Goal: Task Accomplishment & Management: Use online tool/utility

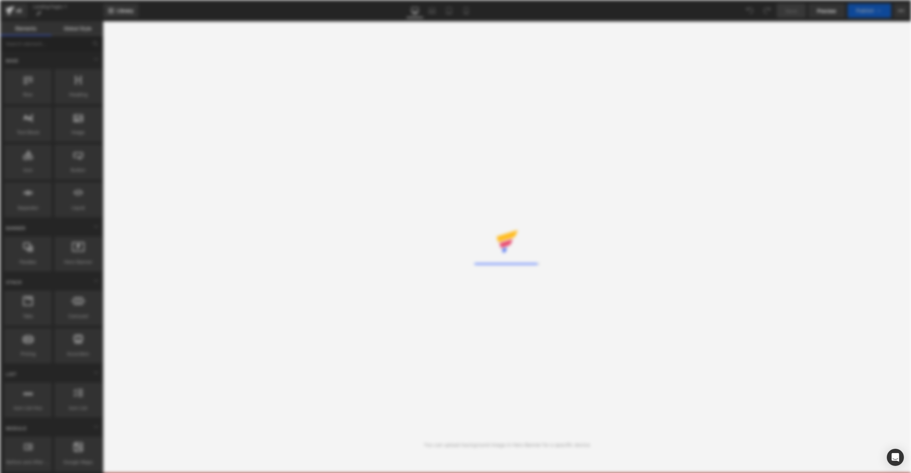
click at [577, 240] on div "Rendering Content" at bounding box center [455, 236] width 911 height 473
click at [464, 235] on icon at bounding box center [455, 231] width 23 height 23
drag, startPoint x: 481, startPoint y: 2, endPoint x: 477, endPoint y: 1, distance: 3.6
click at [902, 14] on div "Rendering Content" at bounding box center [455, 236] width 911 height 473
click at [901, 11] on div "Rendering Content" at bounding box center [455, 236] width 911 height 473
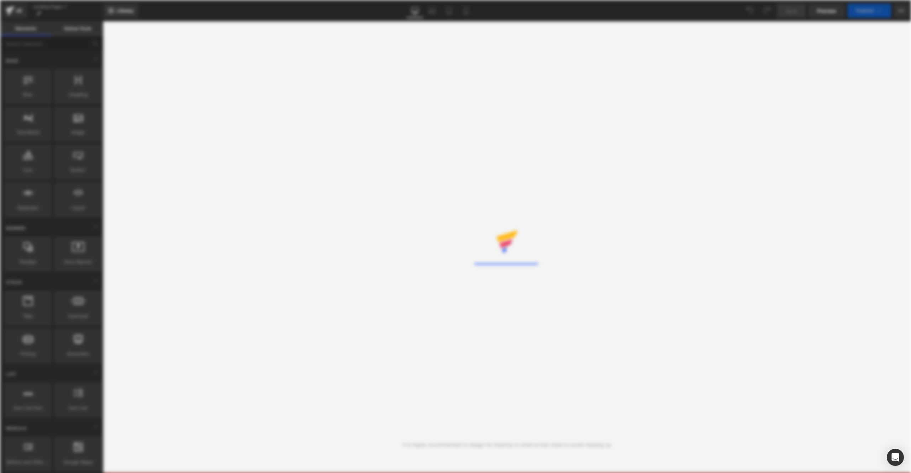
click at [826, 9] on div "Rendering Content" at bounding box center [455, 236] width 911 height 473
drag, startPoint x: 570, startPoint y: 261, endPoint x: 385, endPoint y: 199, distance: 194.8
click at [405, 204] on div "Rendering Content" at bounding box center [455, 236] width 911 height 473
click at [371, 196] on div "Rendering Content" at bounding box center [455, 236] width 911 height 473
click at [333, 108] on div "Rendering Content" at bounding box center [455, 236] width 911 height 473
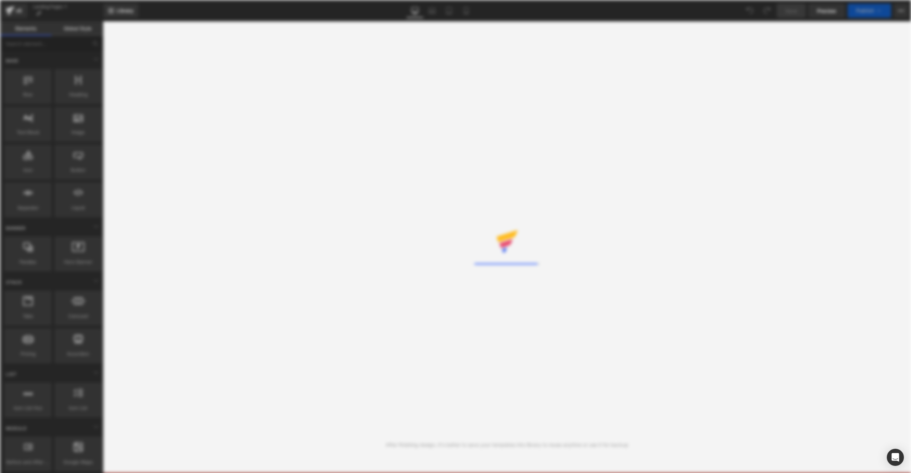
click at [23, 15] on div "Rendering Content" at bounding box center [455, 236] width 911 height 473
